Goal: Transaction & Acquisition: Purchase product/service

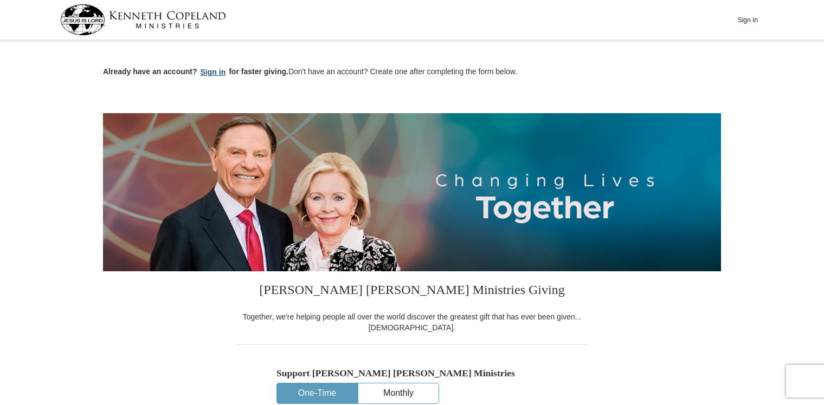
click at [215, 72] on button "Sign in" at bounding box center [213, 72] width 32 height 12
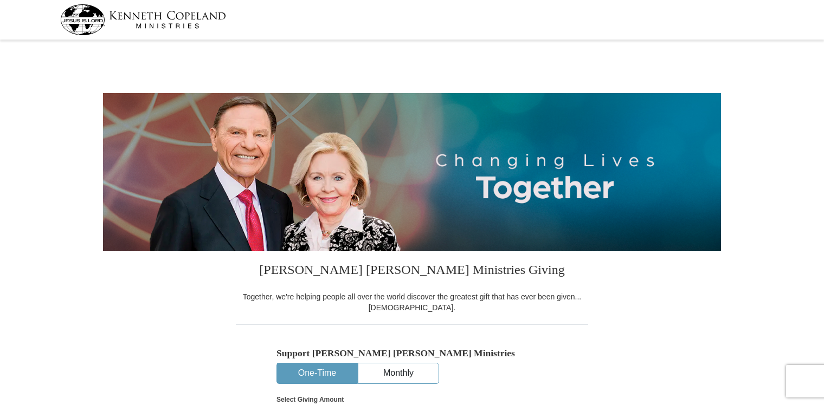
select select "GA"
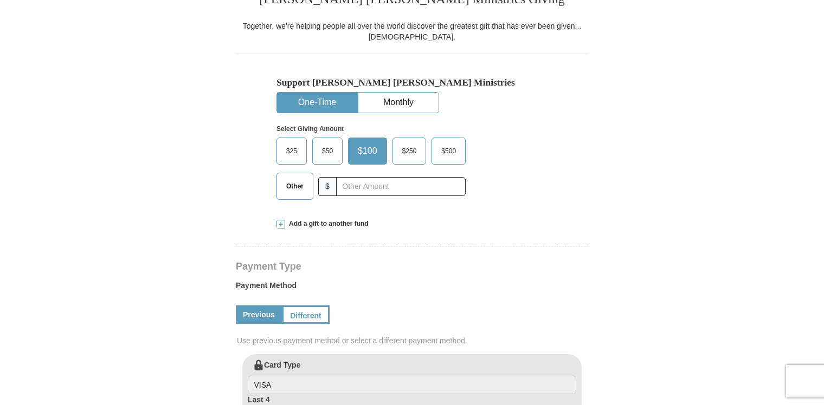
click at [312, 97] on button "One-Time" at bounding box center [317, 103] width 80 height 20
click at [370, 147] on span "$100" at bounding box center [367, 151] width 30 height 16
click at [0, 0] on input "$100" at bounding box center [0, 0] width 0 height 0
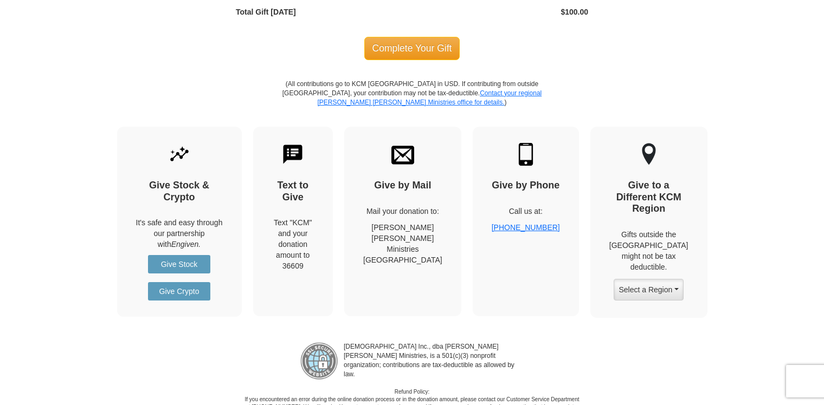
scroll to position [813, 0]
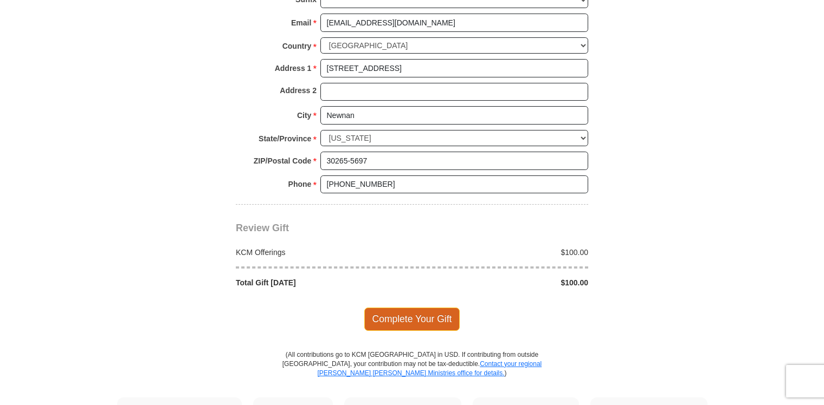
click at [399, 315] on span "Complete Your Gift" at bounding box center [412, 319] width 96 height 23
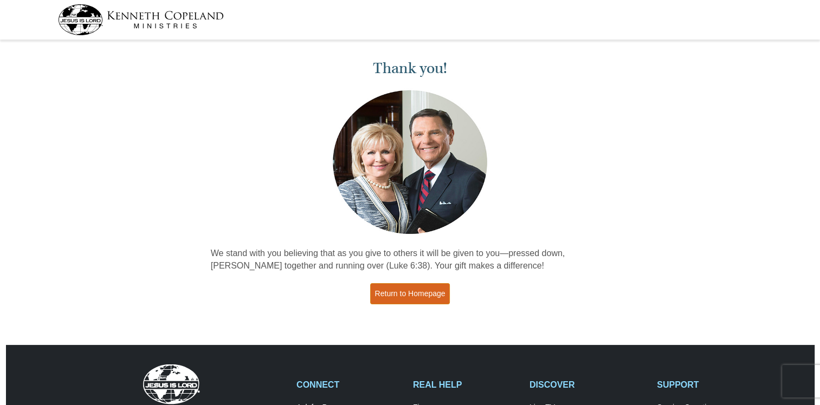
click at [434, 294] on link "Return to Homepage" at bounding box center [410, 293] width 80 height 21
